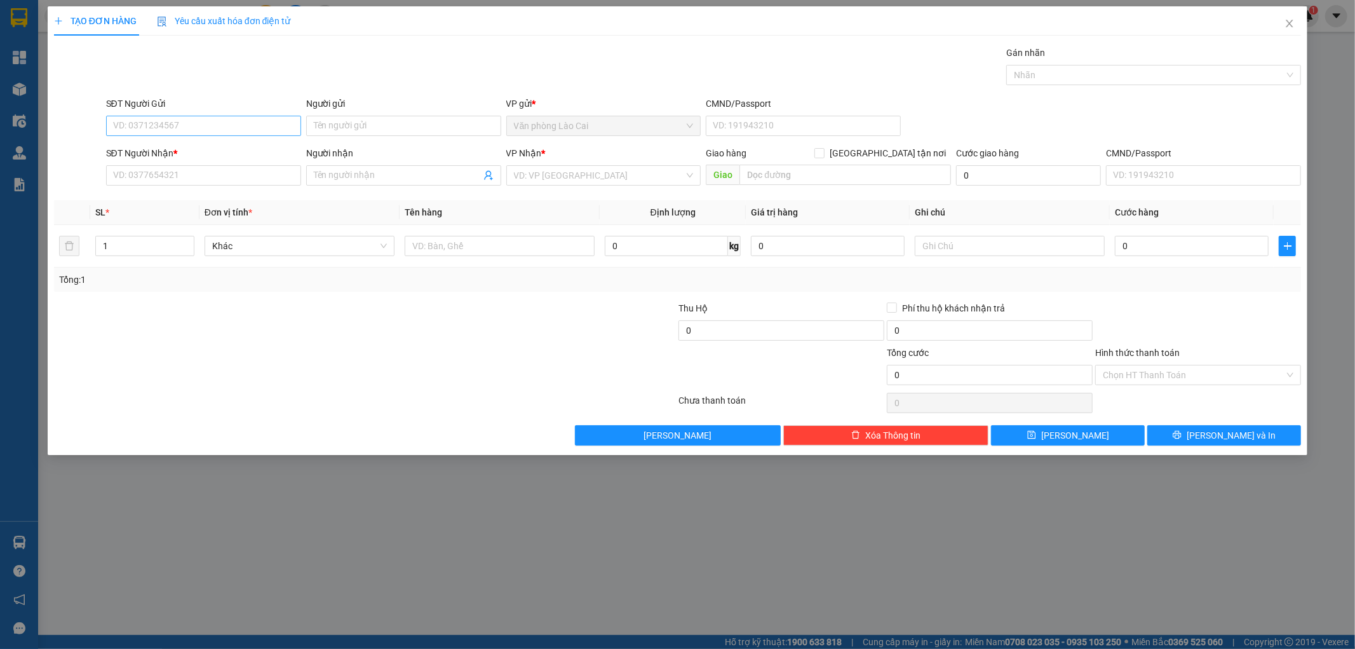
click at [169, 132] on input "SĐT Người Gửi" at bounding box center [203, 126] width 195 height 20
click at [183, 132] on input "905" at bounding box center [203, 126] width 195 height 20
click at [162, 129] on input "905" at bounding box center [203, 126] width 195 height 20
click at [155, 153] on div "0989905905" at bounding box center [204, 151] width 180 height 14
type input "0989905905"
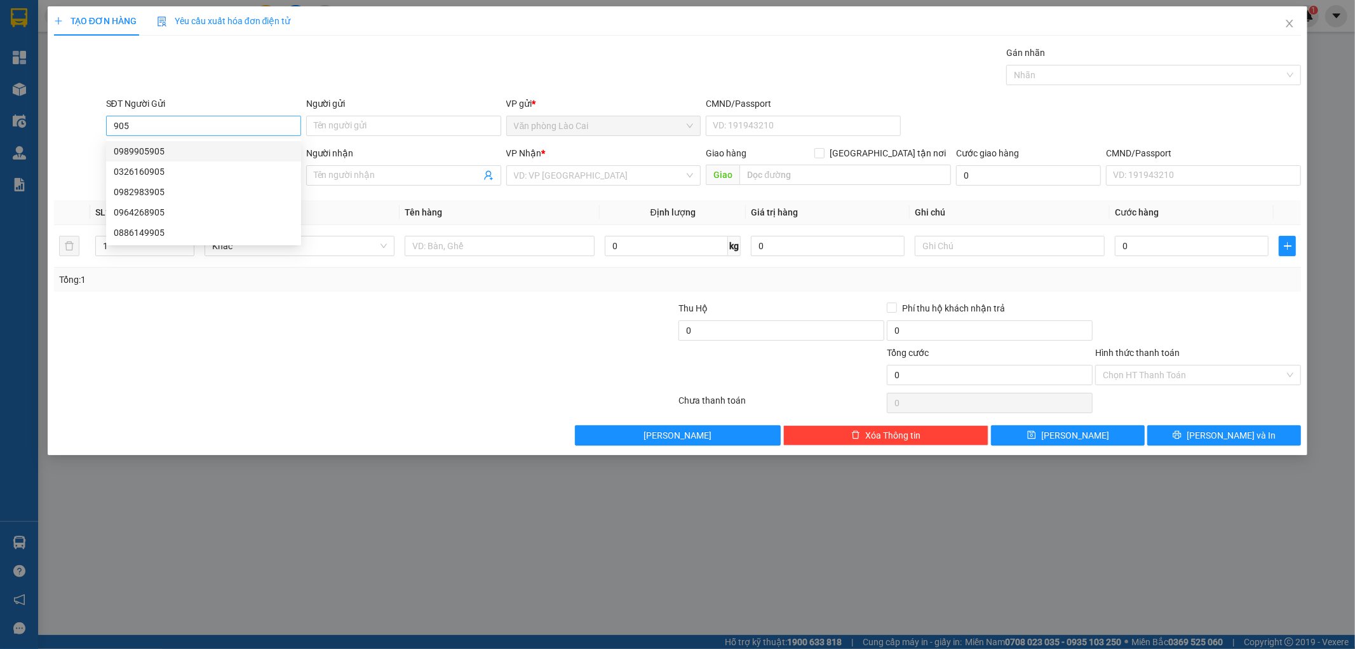
type input "0975512123"
type input "diễn châu"
type input "80.000"
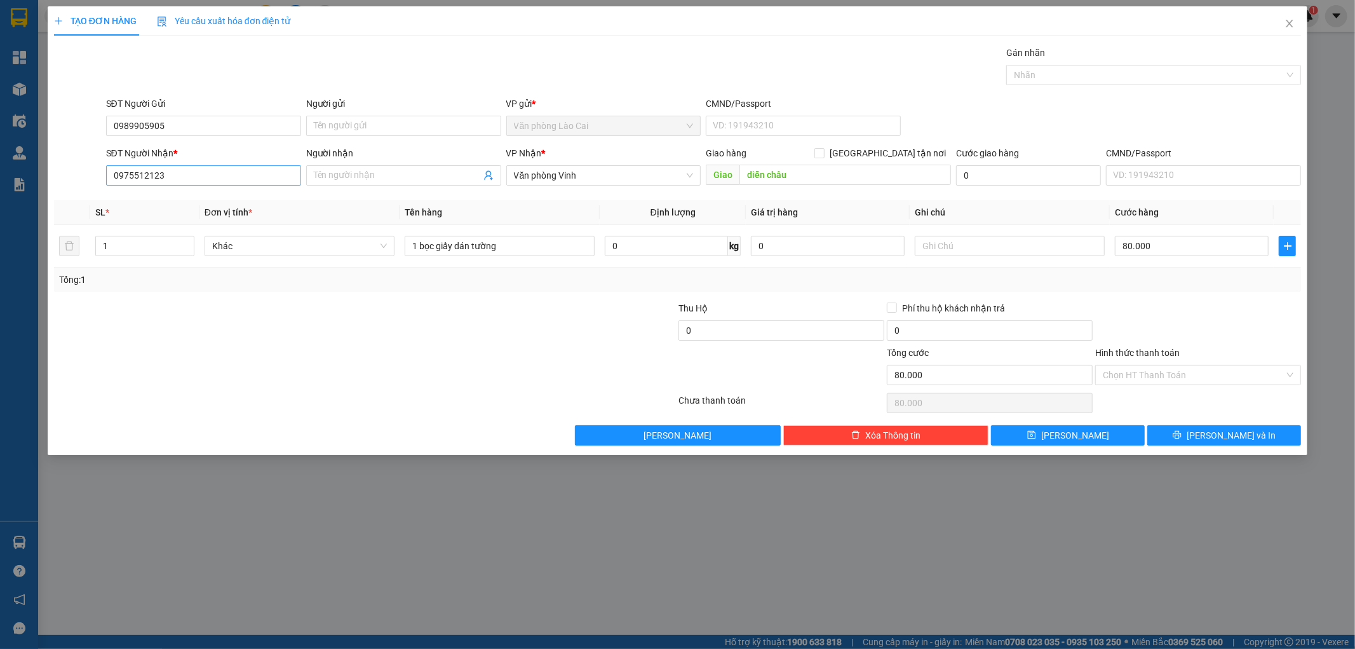
type input "0989905905"
drag, startPoint x: 180, startPoint y: 169, endPoint x: 169, endPoint y: 170, distance: 11.5
click at [169, 170] on input "0975512123" at bounding box center [203, 175] width 195 height 20
click at [169, 201] on div "0975512123" at bounding box center [204, 201] width 180 height 14
click at [1167, 253] on input "80.000" at bounding box center [1192, 246] width 154 height 20
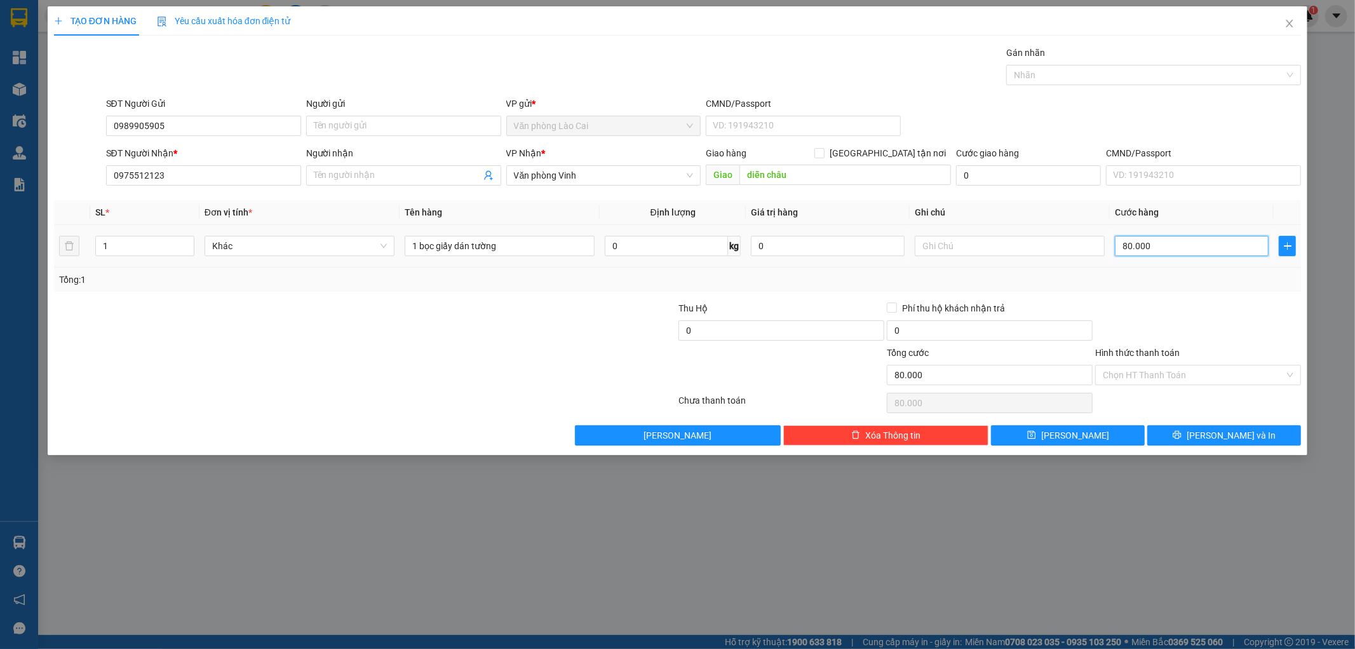
type input "5"
type input "50"
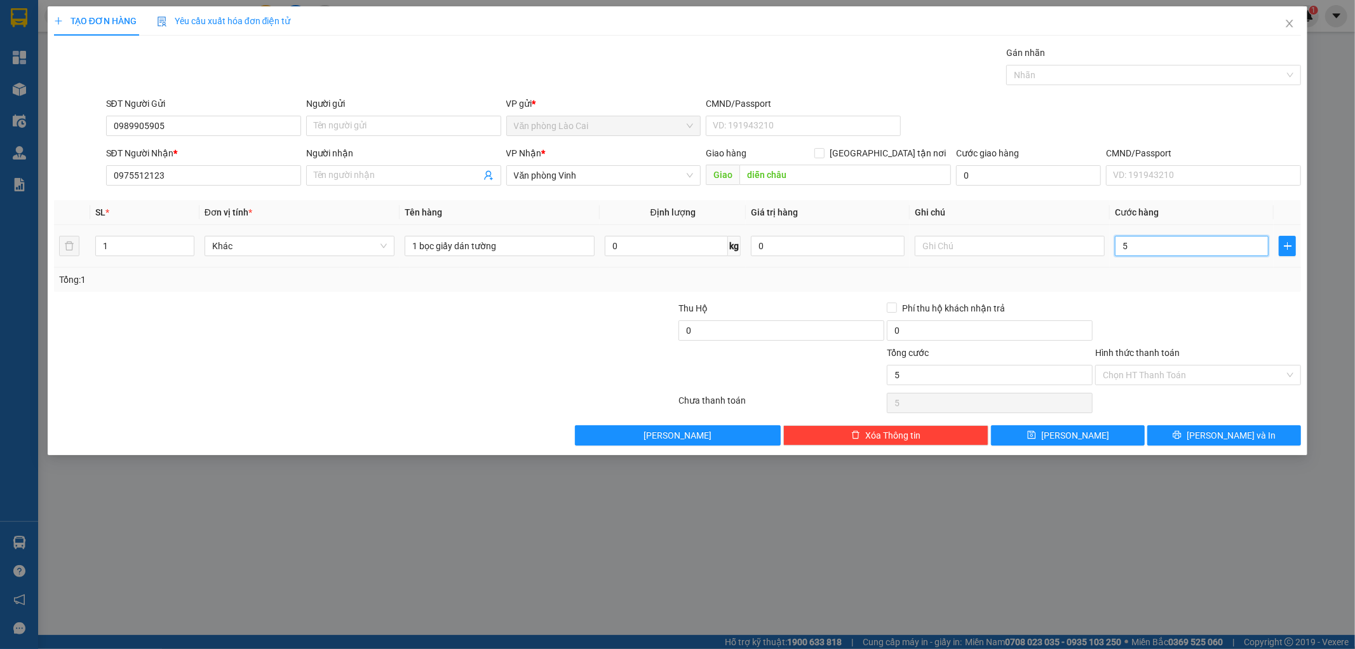
type input "50"
type input "500"
type input "5.000"
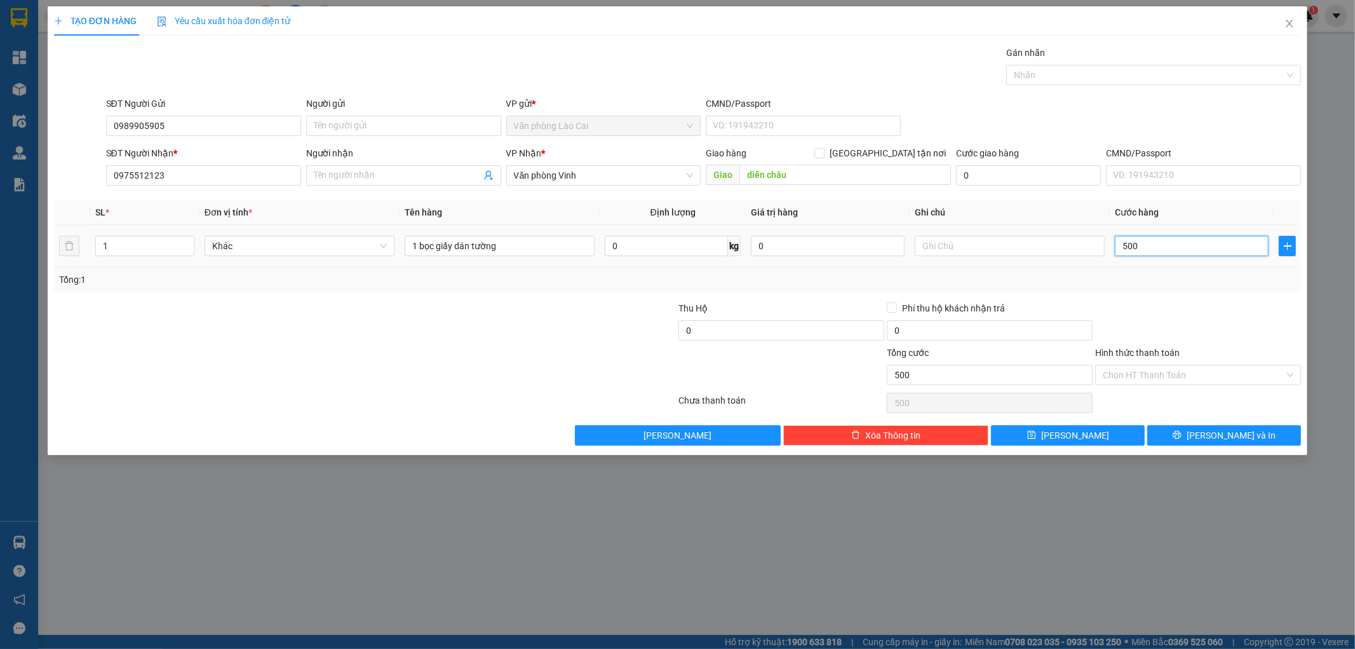
type input "5.000"
type input "50.000"
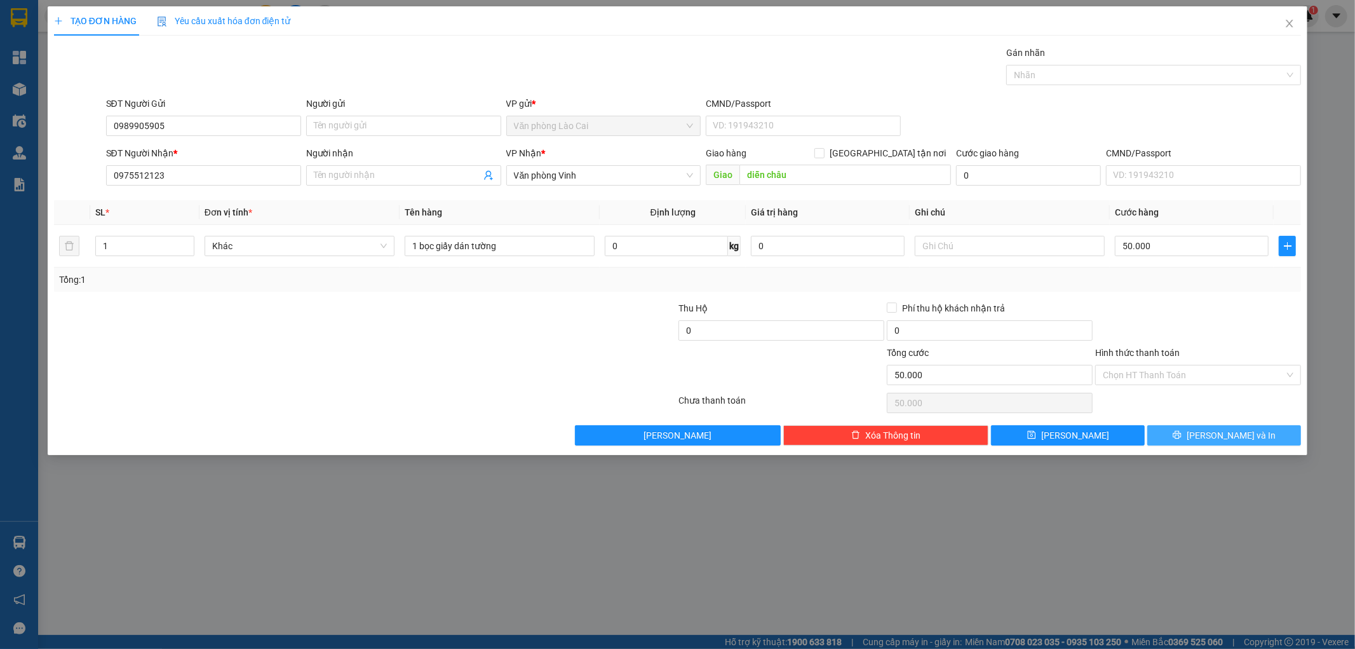
click at [1178, 444] on button "[PERSON_NAME] và In" at bounding box center [1225, 435] width 154 height 20
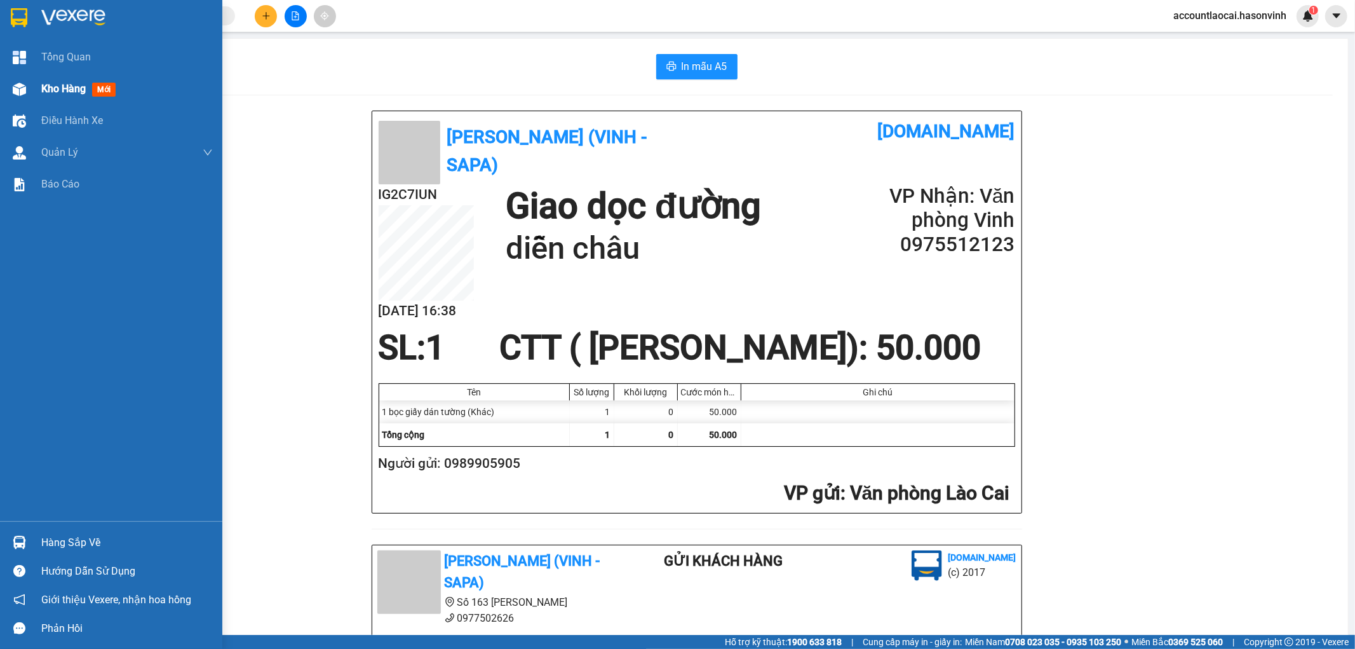
click at [44, 88] on span "Kho hàng" at bounding box center [63, 89] width 44 height 12
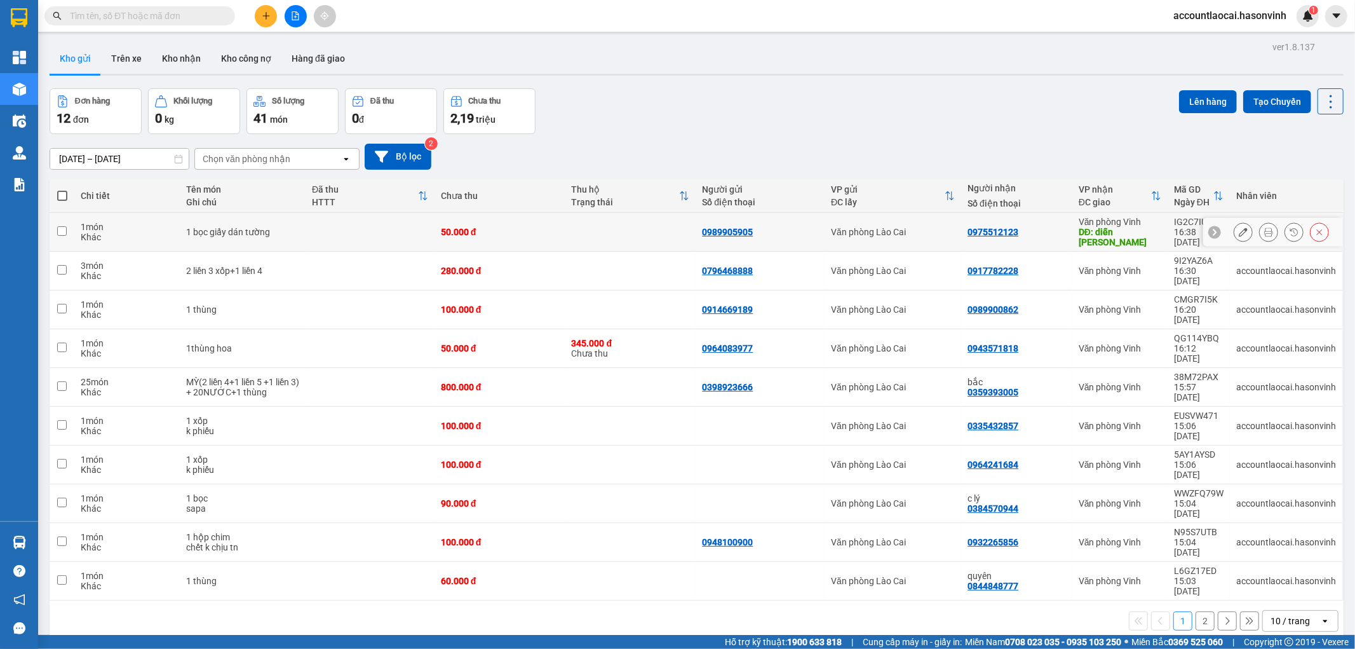
click at [1260, 221] on button at bounding box center [1269, 232] width 18 height 22
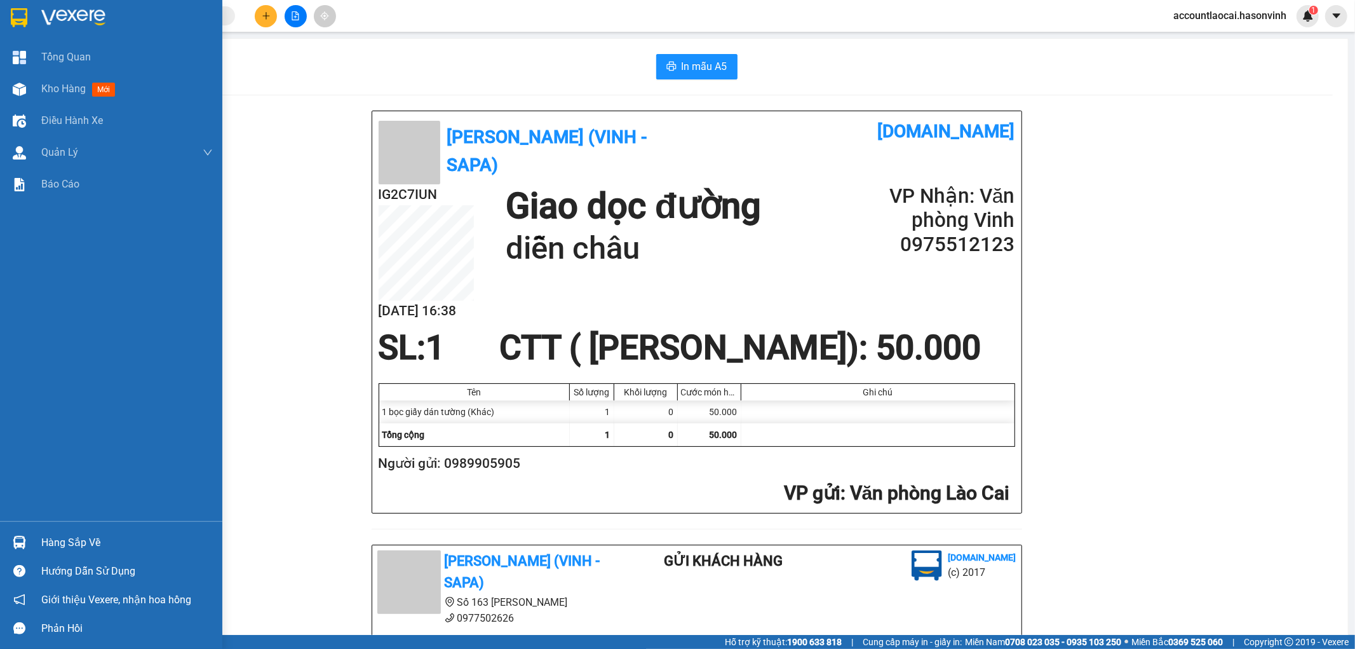
click at [41, 86] on main "In mẫu A5 Hà Sơn (Vinh - Sapa) [DOMAIN_NAME] IG2C7IUN [DATE] 16:38 Giao dọc đườ…" at bounding box center [677, 317] width 1355 height 635
click at [71, 93] on span "Kho hàng" at bounding box center [63, 89] width 44 height 12
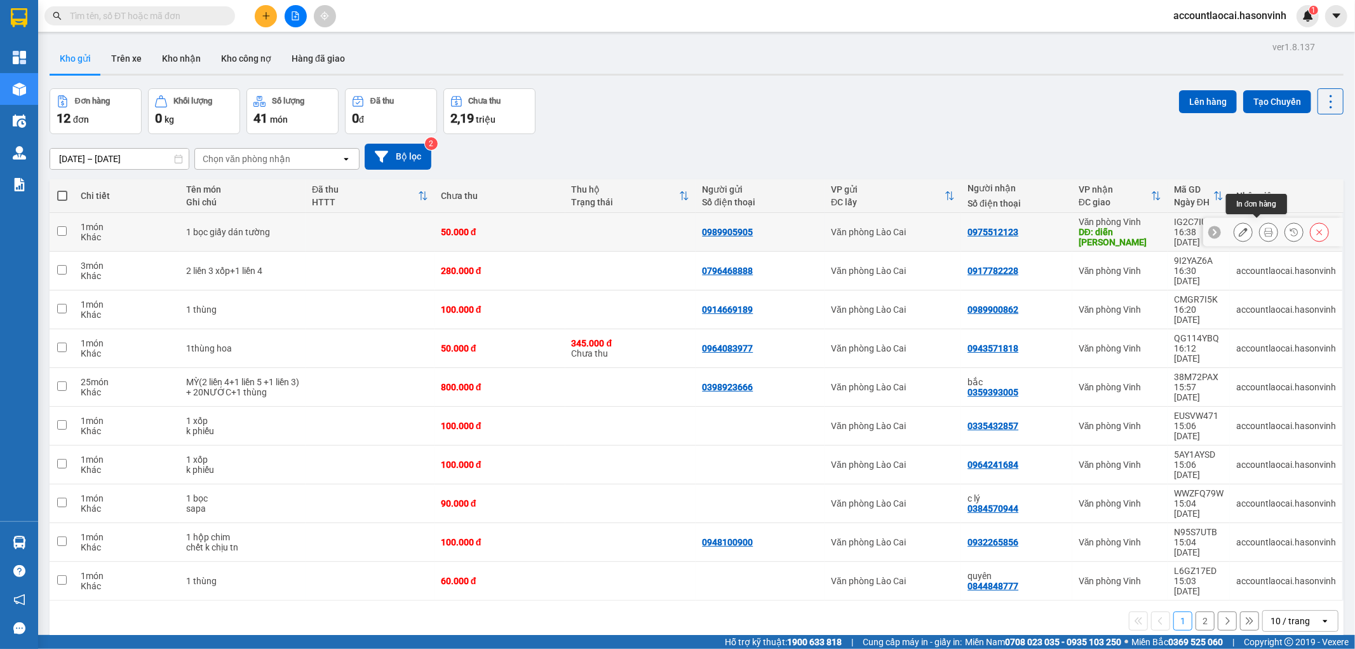
click at [1264, 230] on icon at bounding box center [1268, 231] width 9 height 9
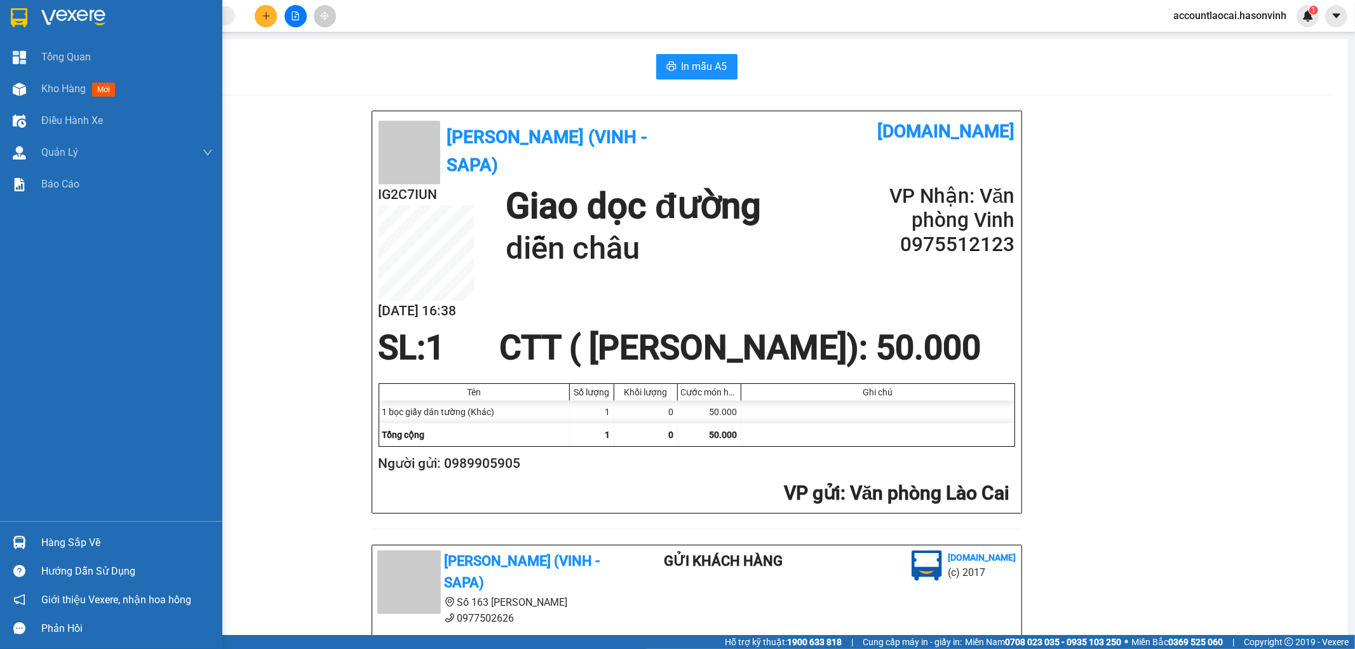
click at [52, 86] on span "Kho hàng" at bounding box center [63, 89] width 44 height 12
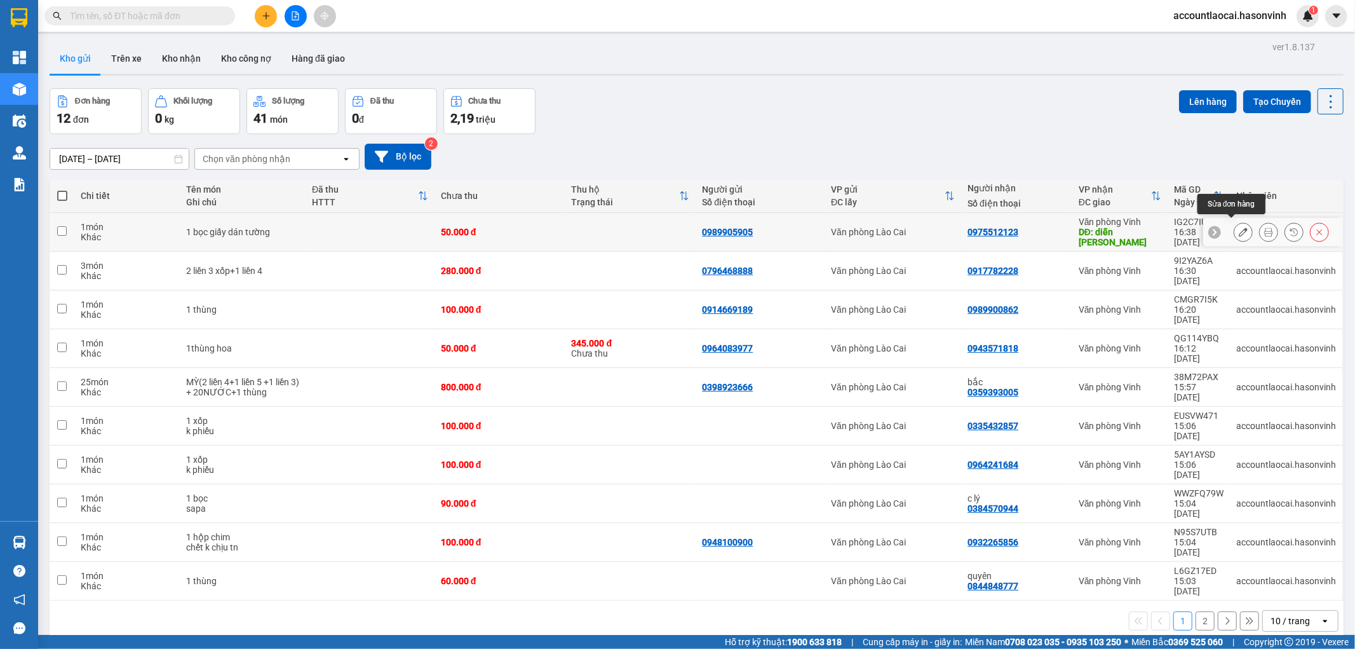
click at [1239, 230] on icon at bounding box center [1243, 231] width 9 height 9
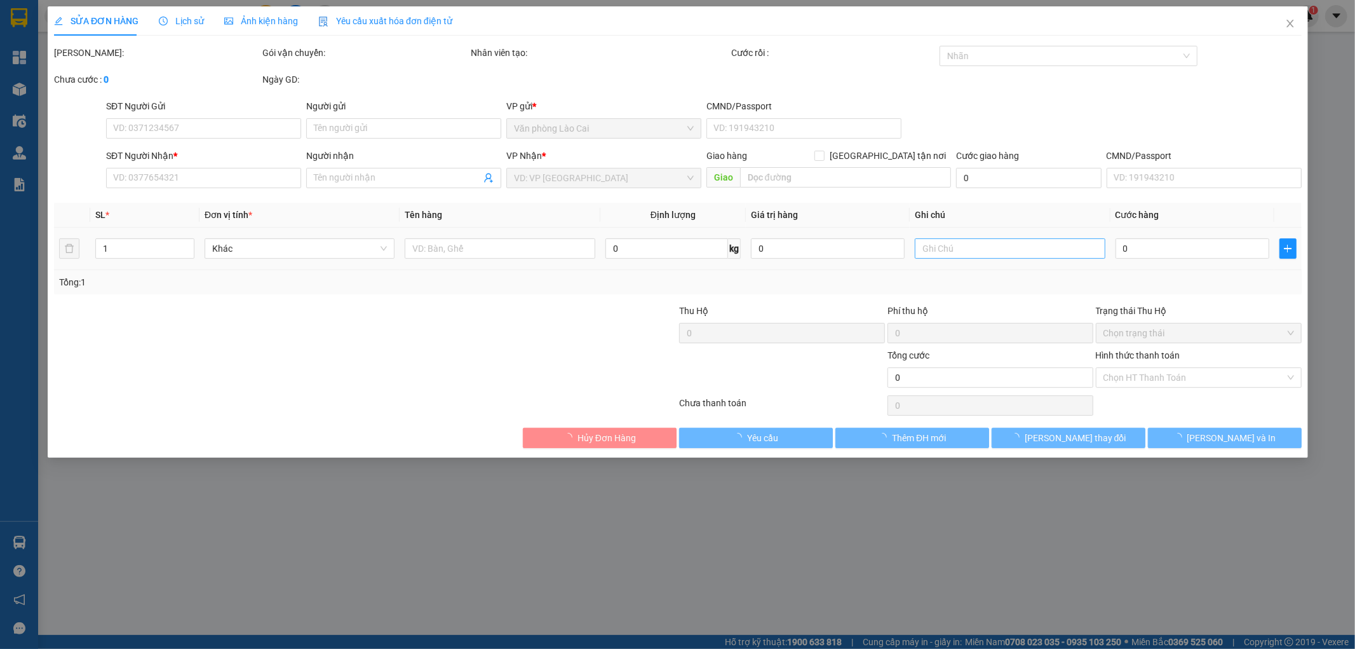
type input "0989905905"
type input "0975512123"
type input "diễn châu"
type input "50.000"
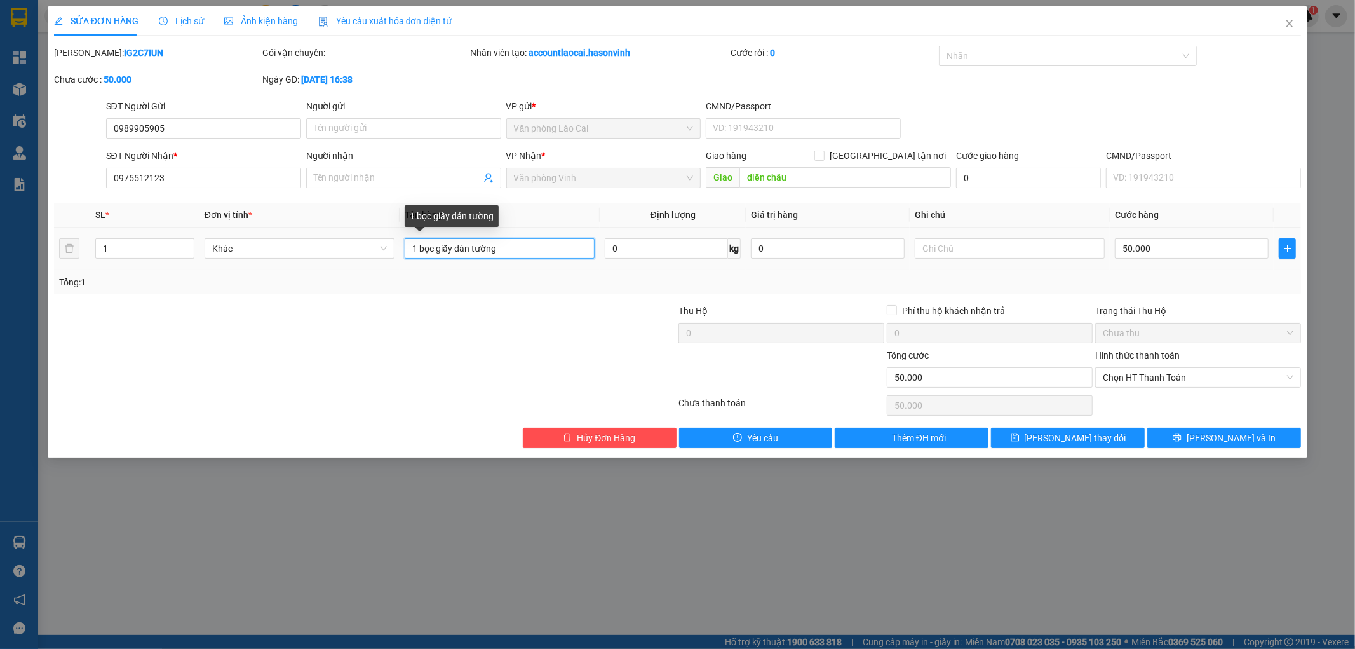
drag, startPoint x: 458, startPoint y: 247, endPoint x: 470, endPoint y: 246, distance: 12.1
click at [470, 246] on input "1 bọc giấy dán tường" at bounding box center [500, 248] width 190 height 20
drag, startPoint x: 518, startPoint y: 245, endPoint x: 464, endPoint y: 255, distance: 55.0
click at [464, 255] on input "1 bọc giấy dán tường" at bounding box center [500, 248] width 190 height 20
click at [1287, 28] on icon "close" at bounding box center [1290, 23] width 10 height 10
